Goal: Navigation & Orientation: Find specific page/section

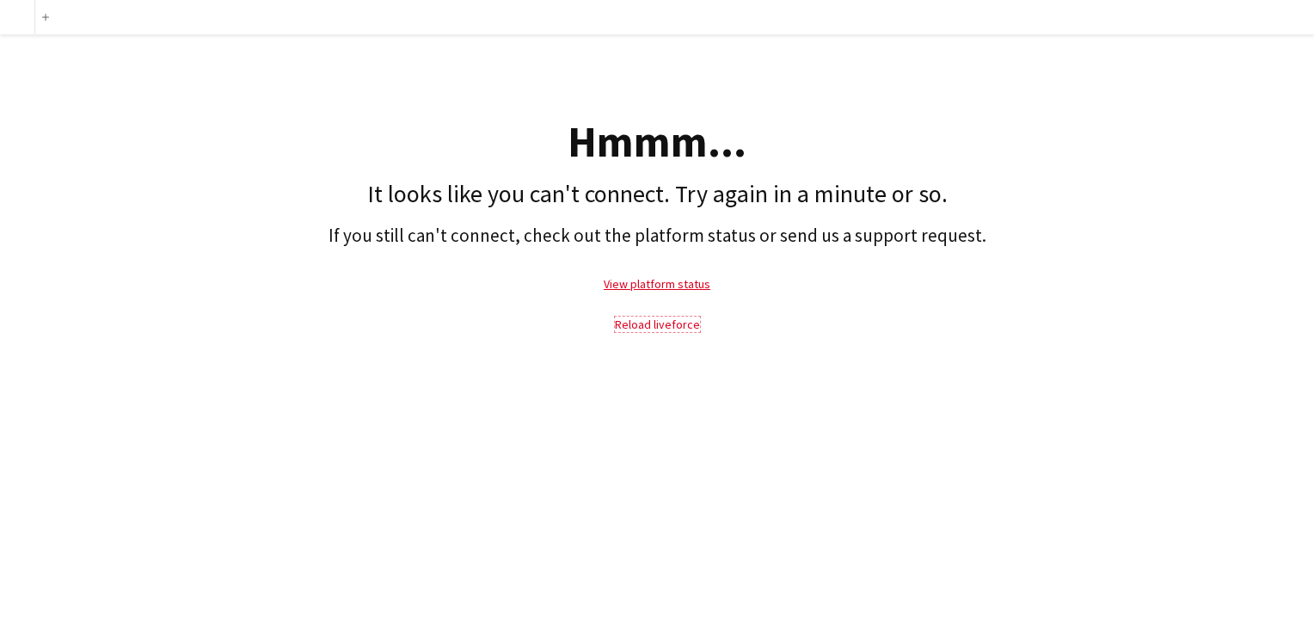
click at [627, 322] on link "Reload liveforce" at bounding box center [657, 324] width 85 height 15
click at [667, 323] on link "Reload liveforce" at bounding box center [657, 324] width 85 height 15
click at [657, 329] on link "Reload liveforce" at bounding box center [657, 324] width 85 height 15
